Goal: Transaction & Acquisition: Purchase product/service

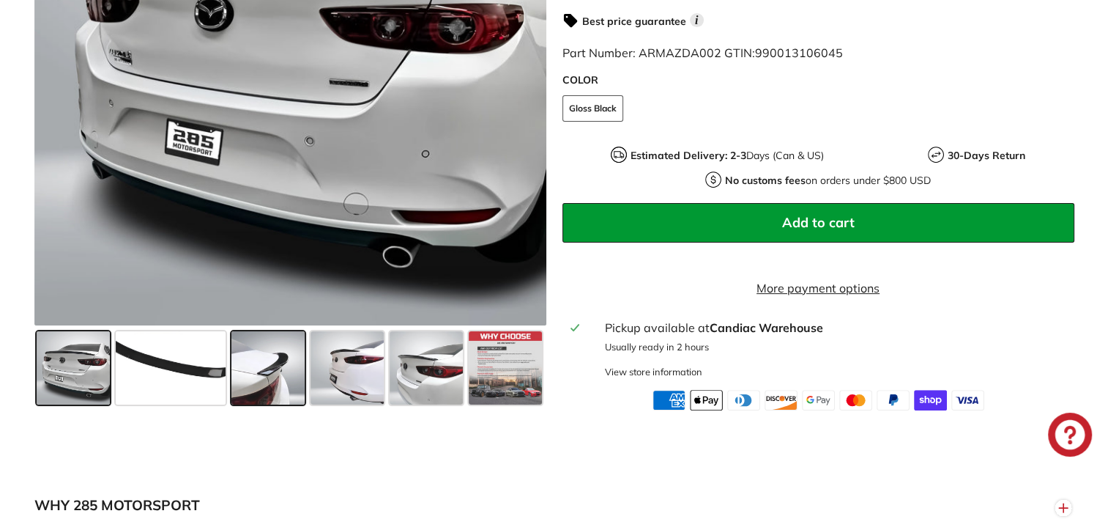
click at [284, 381] on span at bounding box center [268, 367] width 73 height 73
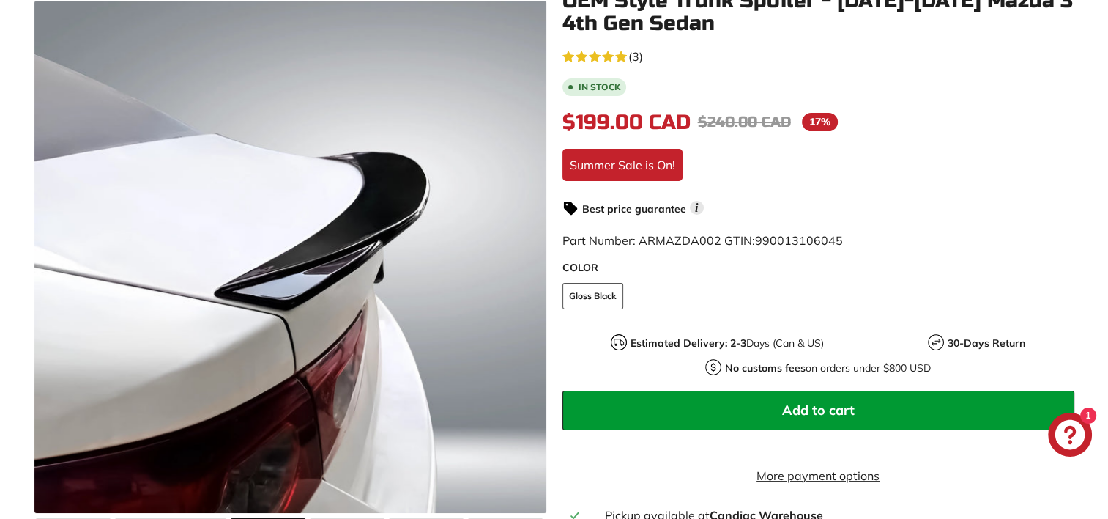
scroll to position [261, 0]
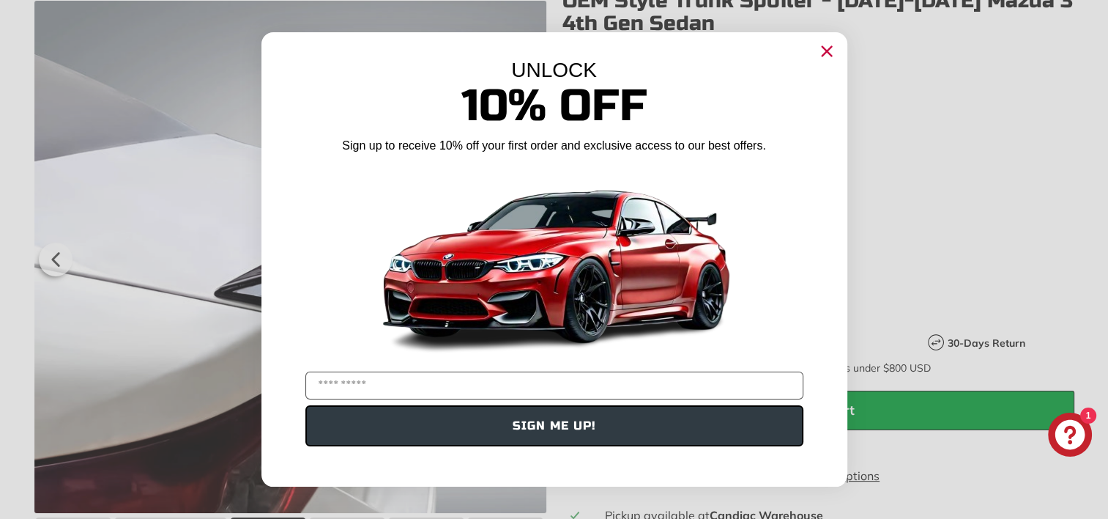
click at [826, 53] on icon "Close dialog" at bounding box center [827, 52] width 10 height 10
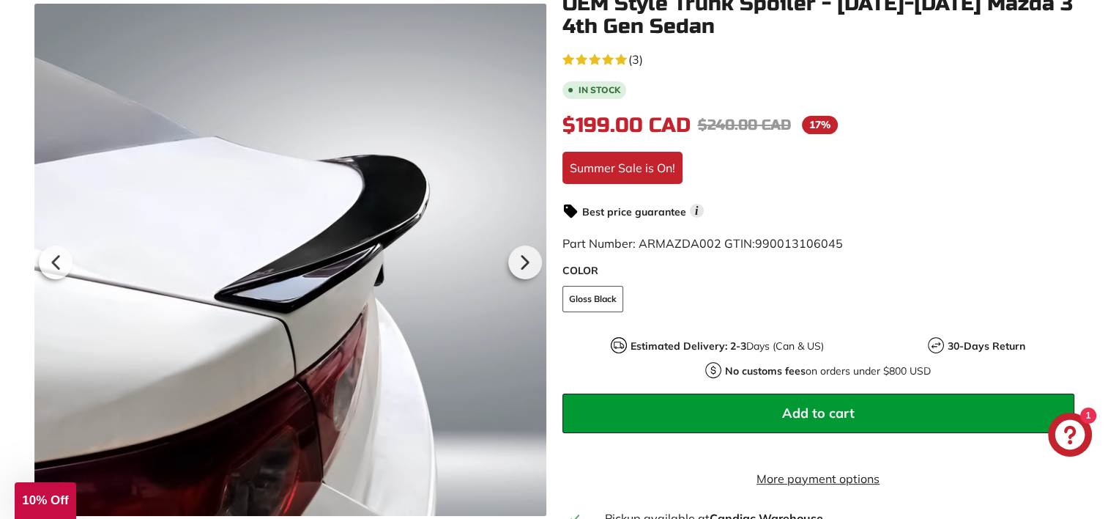
scroll to position [258, 0]
click at [1060, 193] on div "5.0 rating (3 votes) (3) In stock $199.00 CAD $199.00 CAD Regular price $240.00…" at bounding box center [819, 325] width 512 height 552
click at [522, 268] on icon at bounding box center [524, 262] width 6 height 12
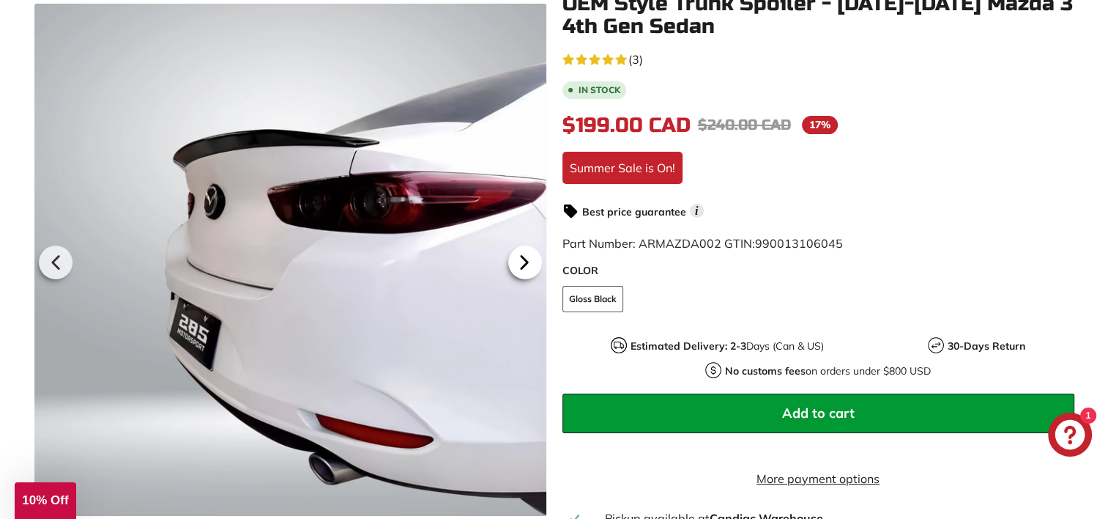
click at [522, 268] on icon at bounding box center [524, 262] width 6 height 12
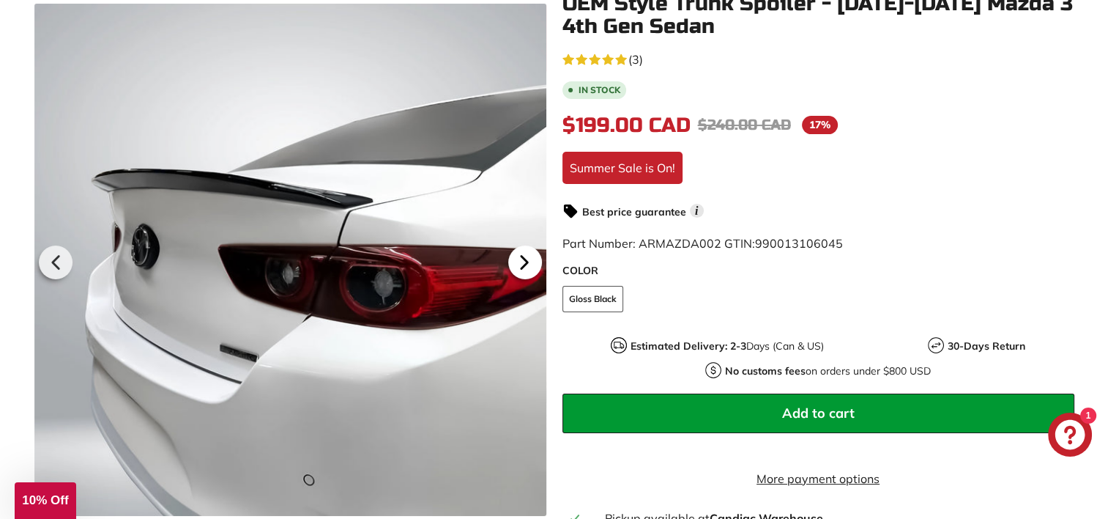
click at [522, 268] on icon at bounding box center [524, 262] width 6 height 12
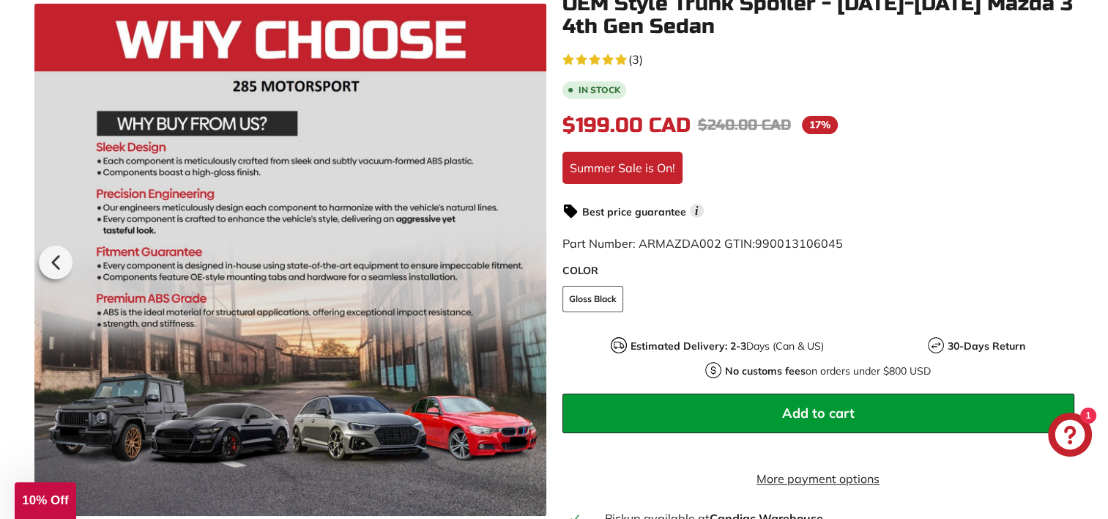
click at [522, 272] on div at bounding box center [290, 260] width 512 height 512
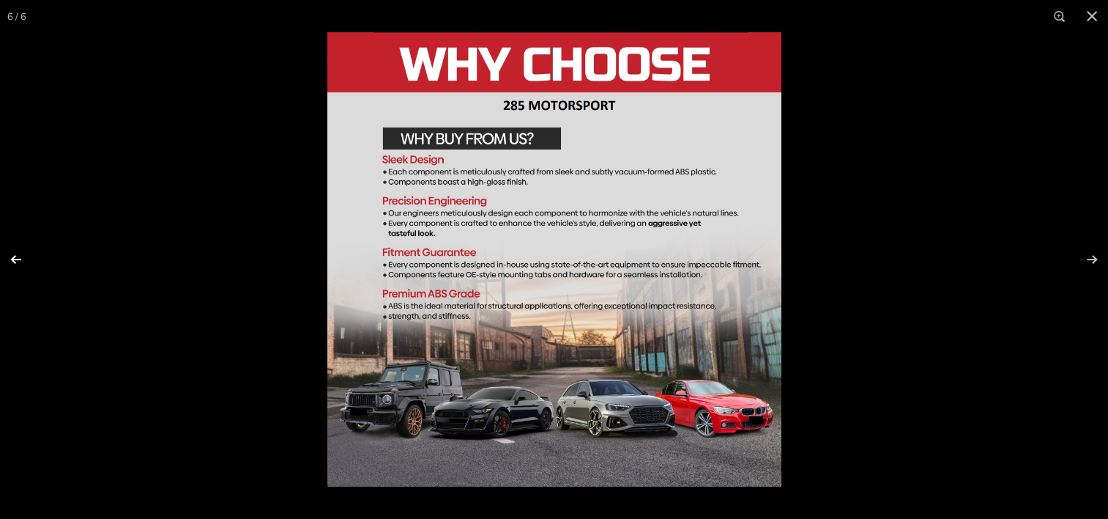
click at [12, 261] on button at bounding box center [25, 259] width 51 height 73
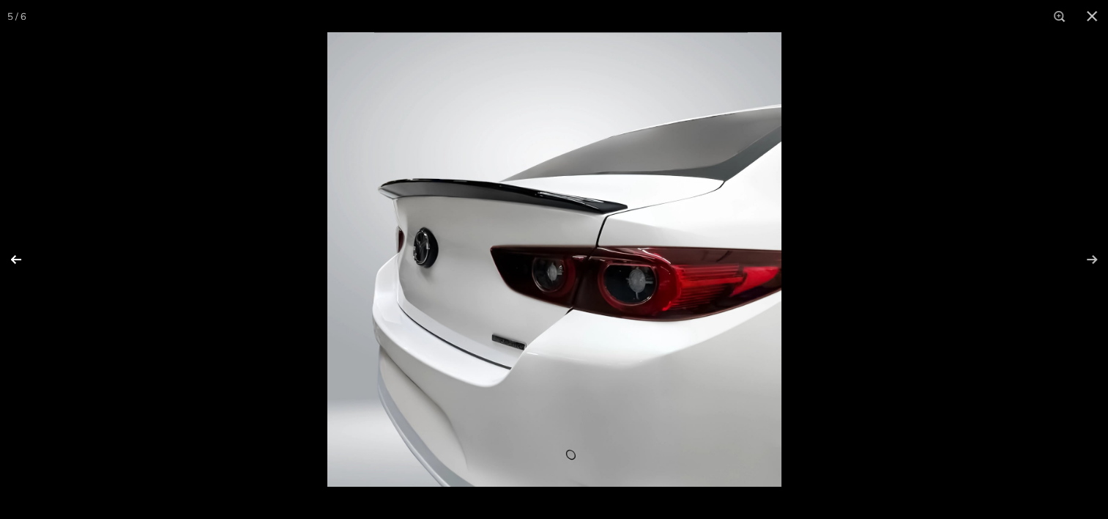
click at [12, 261] on button at bounding box center [25, 259] width 51 height 73
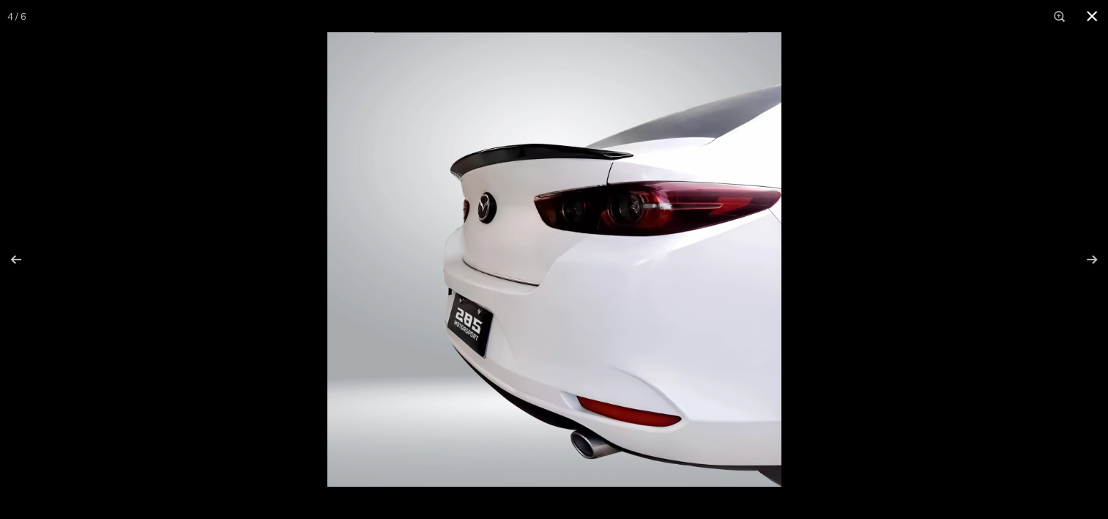
click at [1037, 196] on div at bounding box center [881, 291] width 1108 height 519
